Goal: Information Seeking & Learning: Learn about a topic

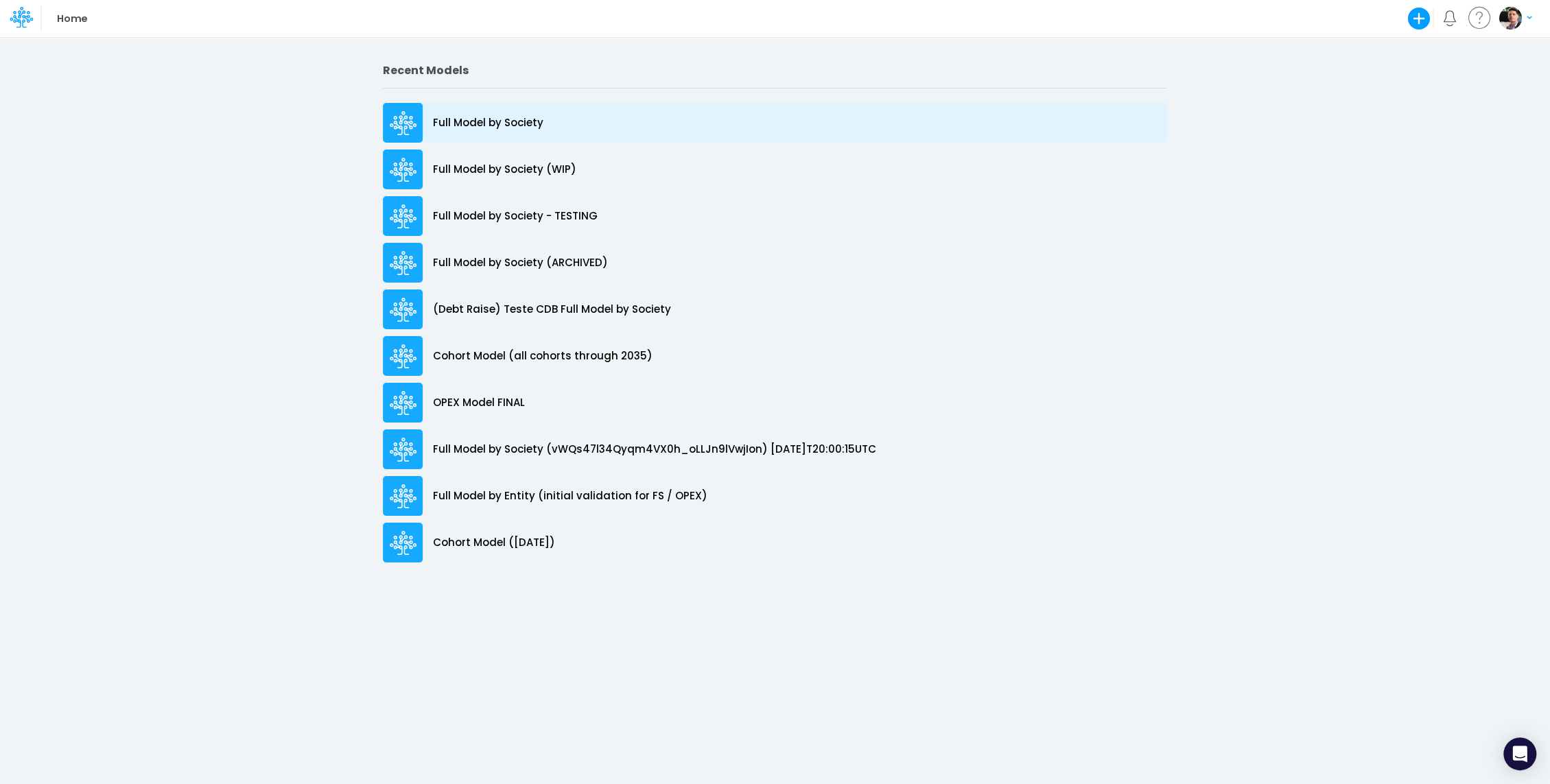
click at [481, 129] on p "Full Model by Society" at bounding box center [488, 123] width 110 height 15
